Goal: Task Accomplishment & Management: Complete application form

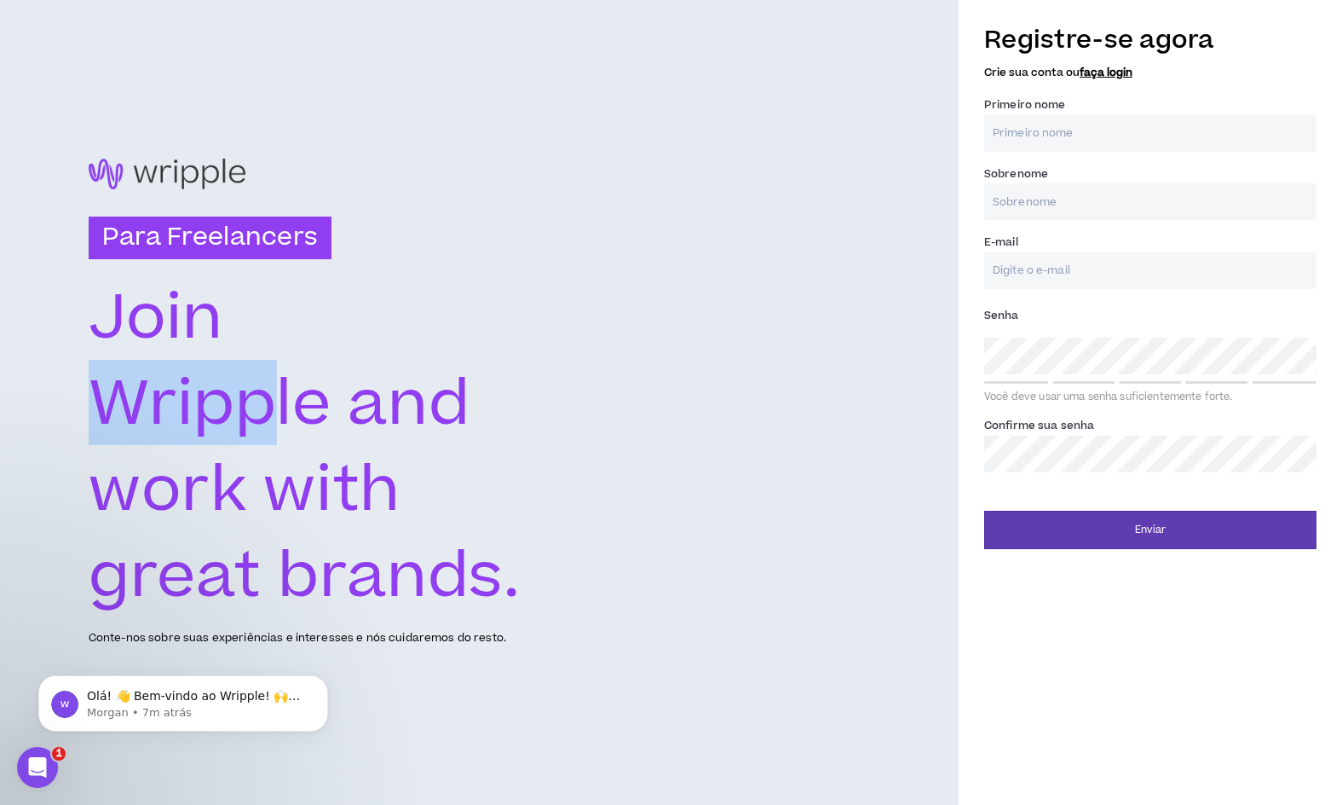
drag, startPoint x: 258, startPoint y: 428, endPoint x: 117, endPoint y: 385, distance: 147.8
click at [117, 385] on text "Wripple and" at bounding box center [280, 403] width 382 height 89
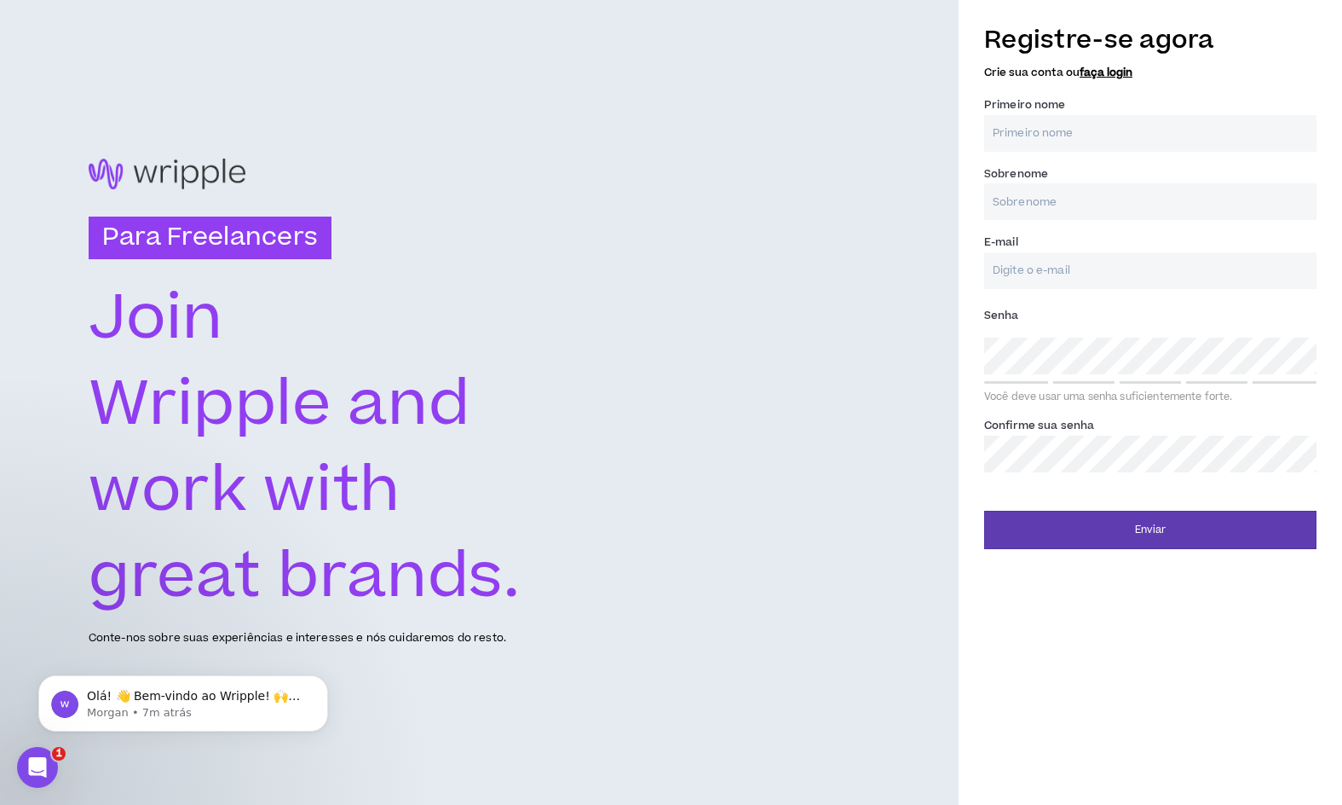
click at [372, 503] on text "work with" at bounding box center [245, 489] width 312 height 89
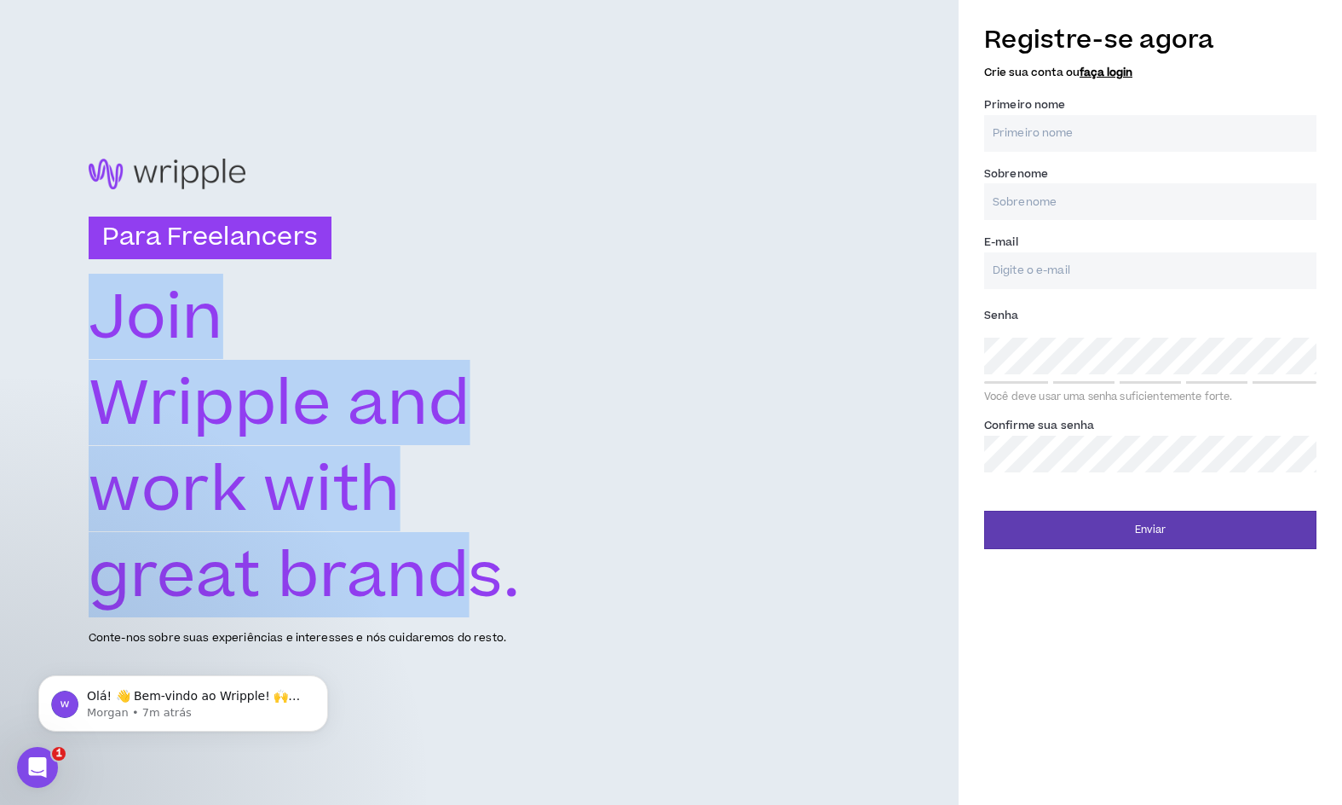
drag, startPoint x: 484, startPoint y: 557, endPoint x: 58, endPoint y: 307, distance: 494.4
click at [58, 307] on div "Para Freelancers [PERSON_NAME] and work with great brands. Conte-nos sobre suas…" at bounding box center [479, 402] width 959 height 805
drag, startPoint x: 563, startPoint y: 554, endPoint x: 102, endPoint y: 314, distance: 519.2
click at [102, 314] on div "Para Freelancers [PERSON_NAME] and work with great brands. Conte-nos sobre suas…" at bounding box center [479, 402] width 959 height 805
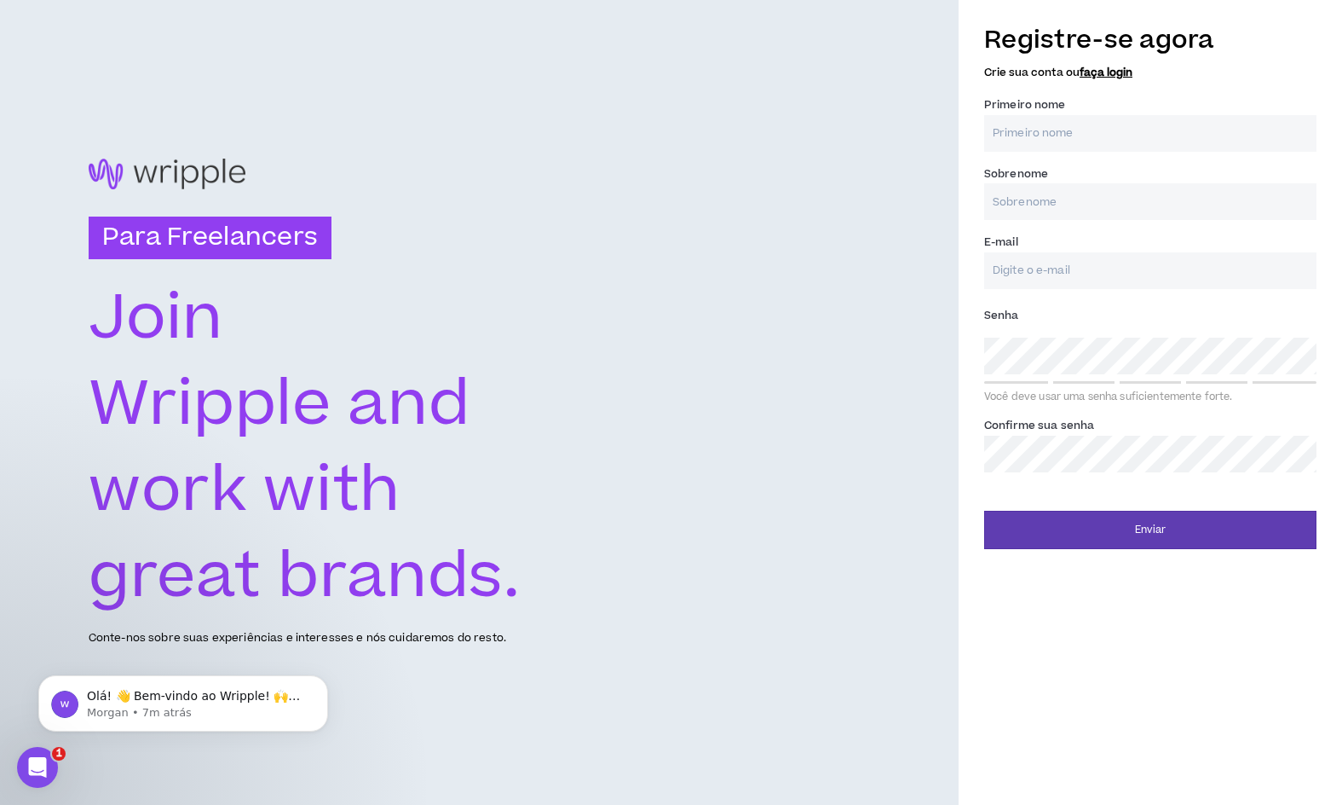
click at [1031, 681] on div "Registre-se agora Crie sua conta ou faça login Primeiro nome * Sobrenome * E-ma…" at bounding box center [1151, 402] width 384 height 805
click at [1076, 137] on input "Primeiro nome *" at bounding box center [1150, 133] width 332 height 37
type input "Tainah"
type input "[PERSON_NAME]"
type input "[EMAIL_ADDRESS][DOMAIN_NAME]"
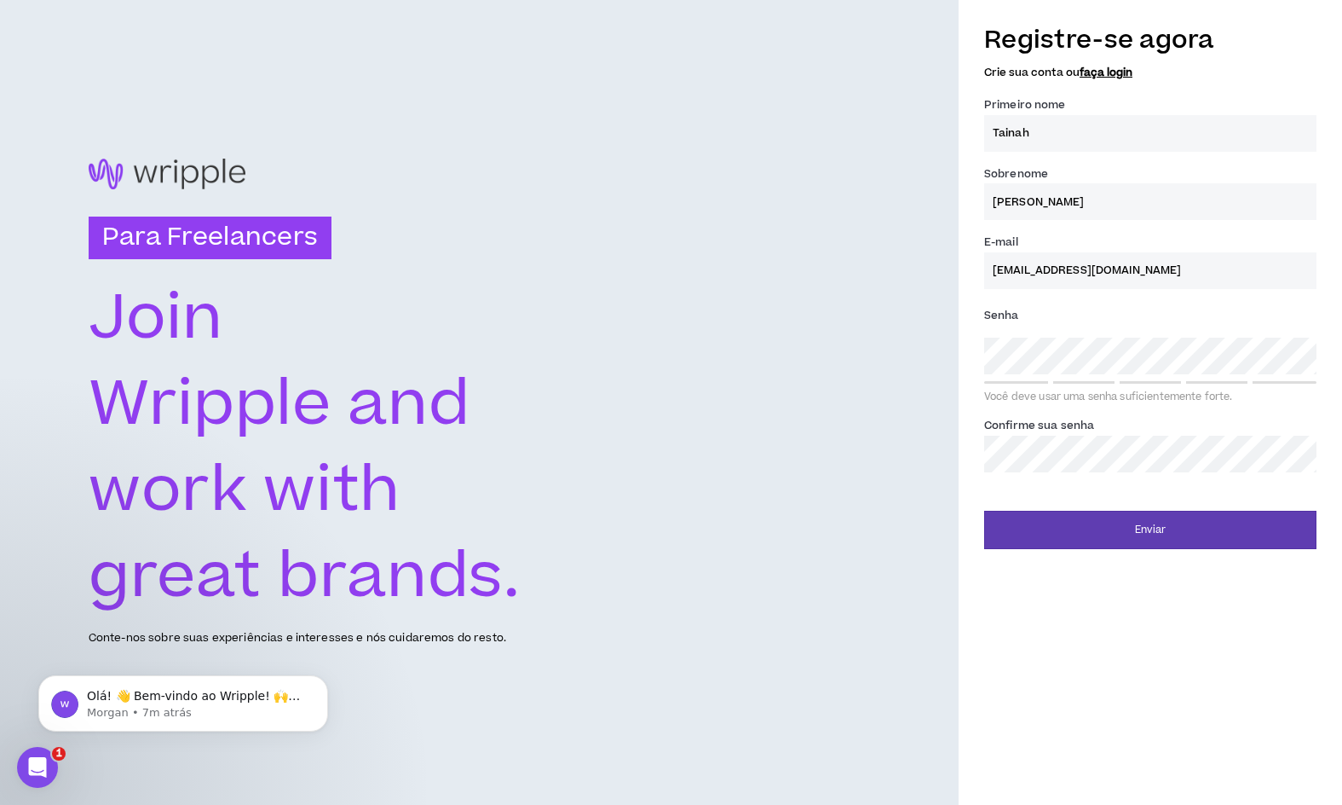
type input "[PERSON_NAME]"
type input "[EMAIL_ADDRESS][DOMAIN_NAME]"
drag, startPoint x: 1036, startPoint y: 128, endPoint x: 1008, endPoint y: 129, distance: 28.1
click at [1008, 129] on input "Tainah" at bounding box center [1150, 133] width 332 height 37
type input "Tai"
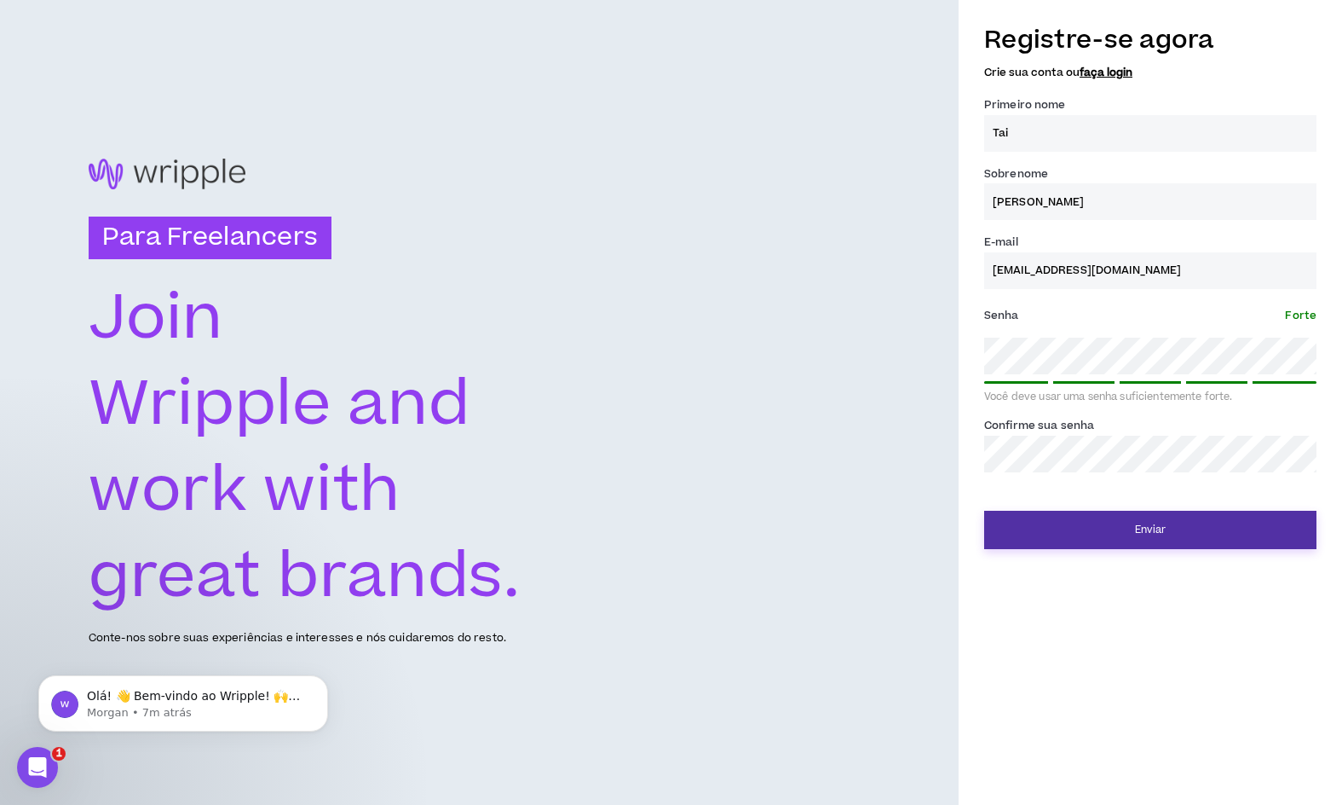
click at [1245, 539] on button "Enviar" at bounding box center [1150, 530] width 332 height 38
